Goal: Task Accomplishment & Management: Manage account settings

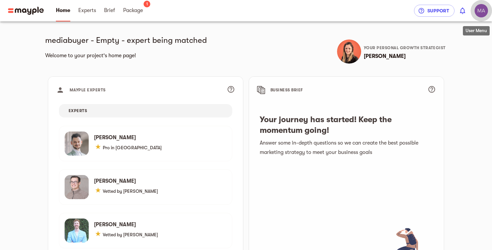
click at [481, 13] on img "button" at bounding box center [481, 10] width 13 height 13
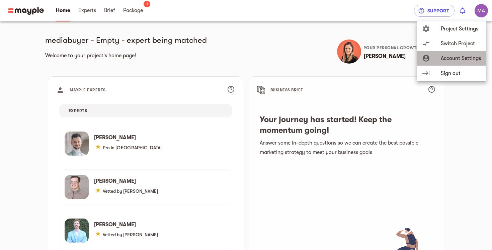
click at [455, 55] on span "Account Settings" at bounding box center [461, 58] width 40 height 8
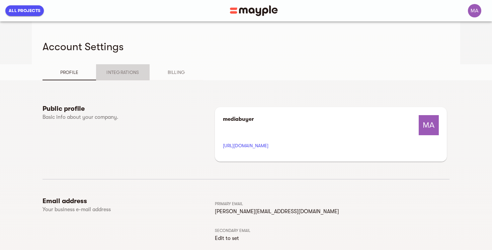
click at [133, 70] on span "Integrations" at bounding box center [123, 72] width 46 height 8
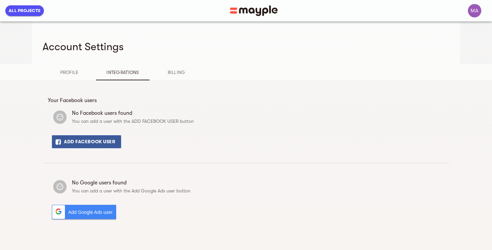
scroll to position [8, 0]
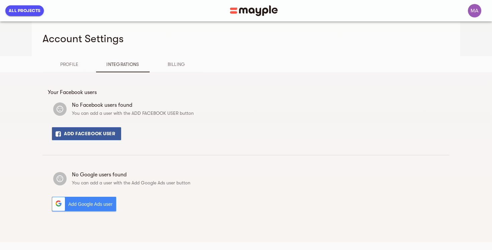
click at [153, 72] on div "Your Facebook users No Facebook users found You can add a user with the ADD FAC…" at bounding box center [246, 151] width 407 height 159
click at [165, 71] on button "Billing" at bounding box center [177, 64] width 54 height 16
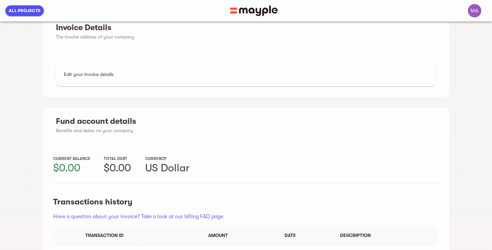
scroll to position [173, 0]
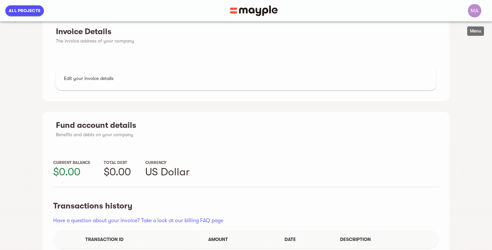
click at [476, 12] on img "button" at bounding box center [474, 10] width 13 height 13
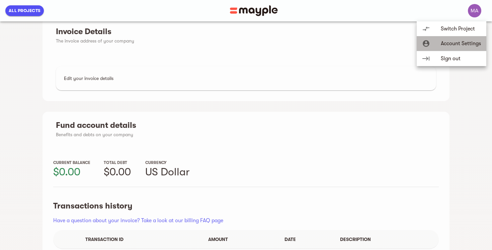
click at [466, 40] on span "Account Settings" at bounding box center [461, 44] width 40 height 8
click at [468, 44] on span "Account Settings" at bounding box center [461, 44] width 40 height 8
click at [316, 81] on div at bounding box center [246, 125] width 492 height 250
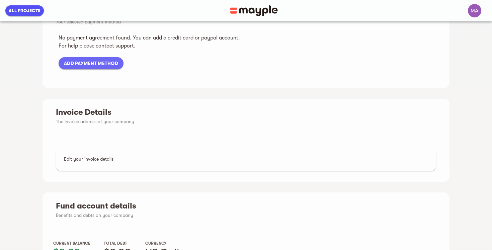
scroll to position [41, 0]
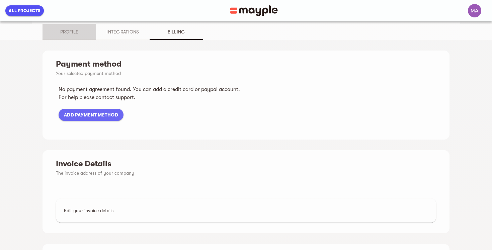
click at [82, 32] on span "Profile" at bounding box center [70, 32] width 46 height 8
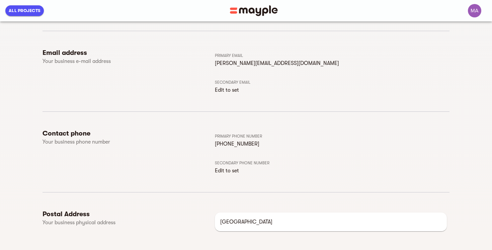
scroll to position [0, 0]
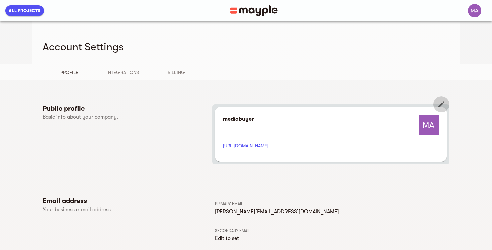
click at [442, 104] on icon "button" at bounding box center [442, 105] width 6 height 6
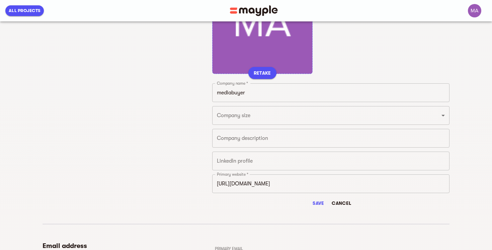
scroll to position [140, 0]
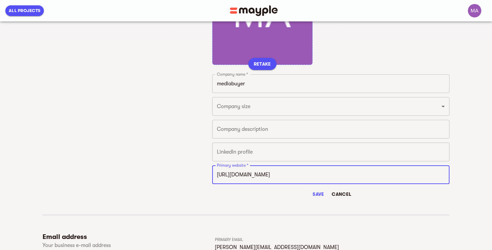
click at [312, 178] on input "[URL][DOMAIN_NAME]" at bounding box center [331, 174] width 238 height 19
type input "sd"
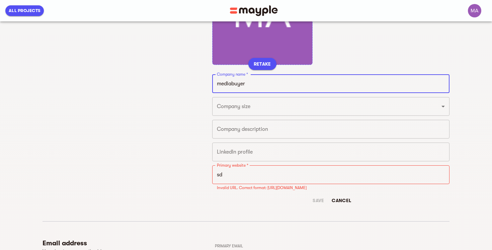
click at [308, 86] on input "mediabuyer" at bounding box center [331, 83] width 238 height 19
type input "SDigitals"
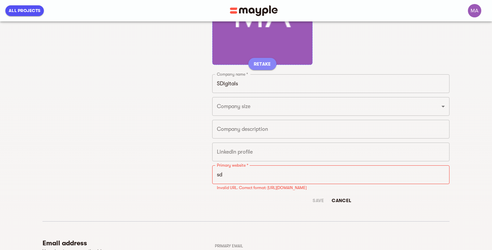
click at [268, 64] on span "RETAKE" at bounding box center [262, 64] width 17 height 8
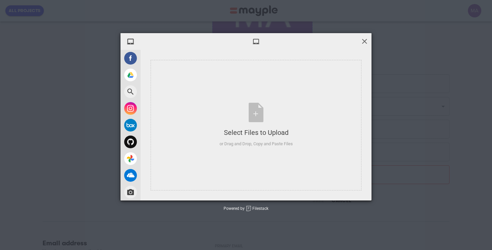
click at [367, 41] on span at bounding box center [364, 41] width 7 height 7
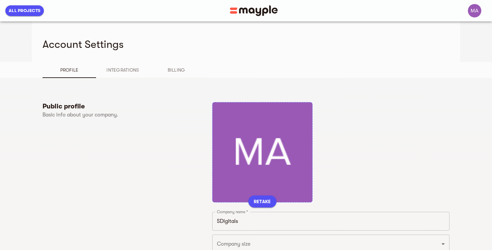
scroll to position [0, 0]
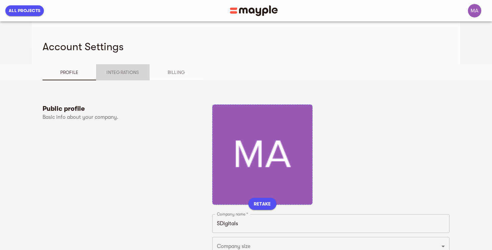
click at [141, 75] on span "Integrations" at bounding box center [123, 72] width 46 height 8
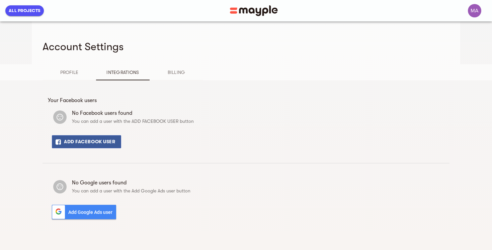
scroll to position [8, 0]
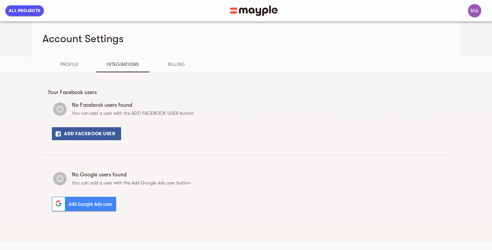
click at [77, 59] on button "Profile" at bounding box center [70, 64] width 54 height 16
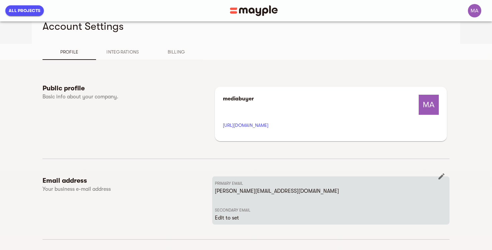
scroll to position [0, 0]
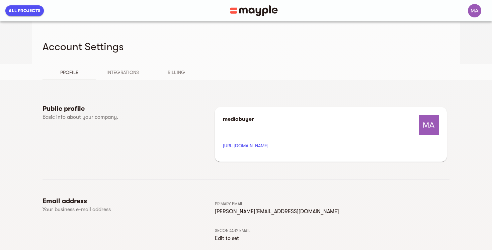
click at [265, 7] on img at bounding box center [254, 10] width 48 height 11
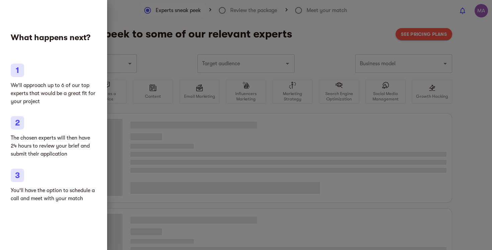
type input "Clothing and shoes"
click at [55, 86] on p "We'll approach up to 6 of our top experts that would be a great fit for your pr…" at bounding box center [54, 93] width 86 height 24
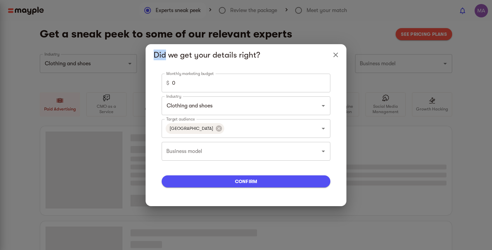
click at [55, 86] on div "Did we get your details right? Monthly marketing budget $ 0 Monthly marketing b…" at bounding box center [246, 125] width 492 height 250
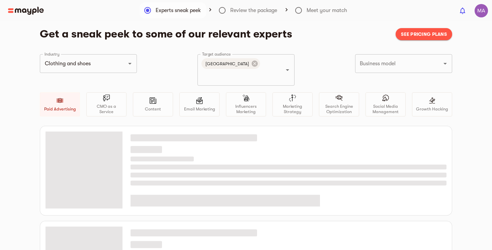
click at [55, 86] on div "Did we get your details right? Monthly marketing budget $ 0 Monthly marketing b…" at bounding box center [246, 125] width 492 height 250
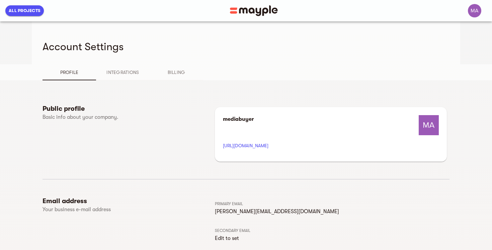
click at [27, 5] on div "All Projects" at bounding box center [246, 10] width 492 height 21
click at [27, 9] on span "All Projects" at bounding box center [25, 11] width 32 height 8
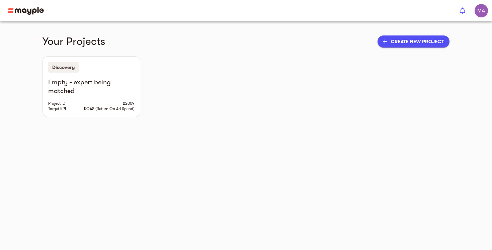
click at [207, 49] on div "Your Projects add Create new project Discovery Empty - expert being matched Pro…" at bounding box center [246, 69] width 429 height 96
click at [30, 8] on img at bounding box center [26, 11] width 36 height 8
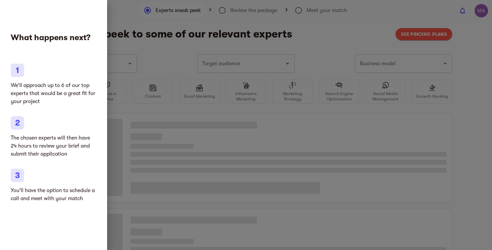
type input "Clothing and shoes"
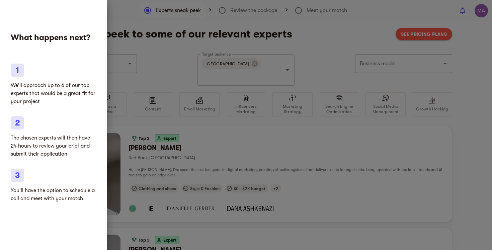
click at [121, 33] on div at bounding box center [246, 125] width 492 height 250
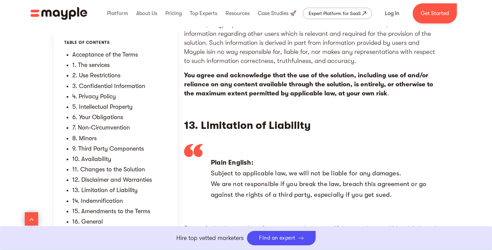
scroll to position [6334, 0]
